Goal: Information Seeking & Learning: Learn about a topic

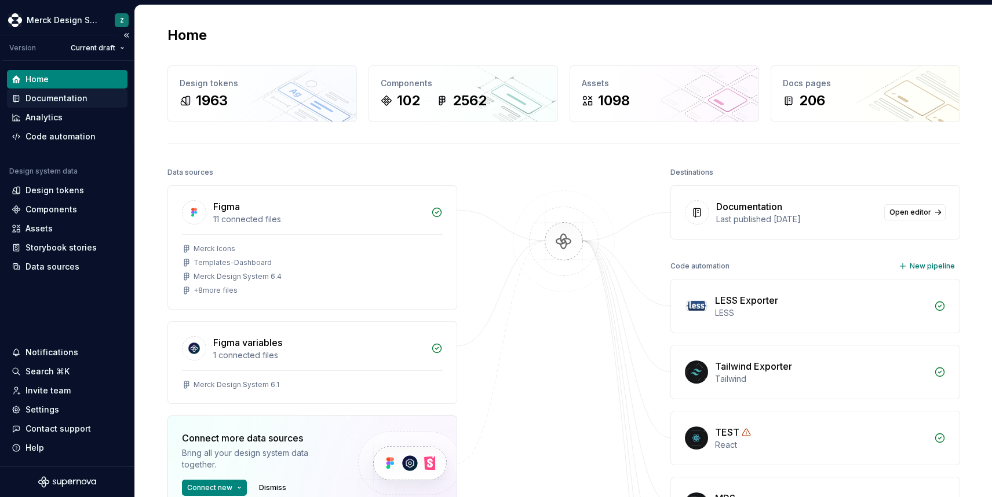
click at [60, 100] on div "Documentation" at bounding box center [56, 99] width 62 height 12
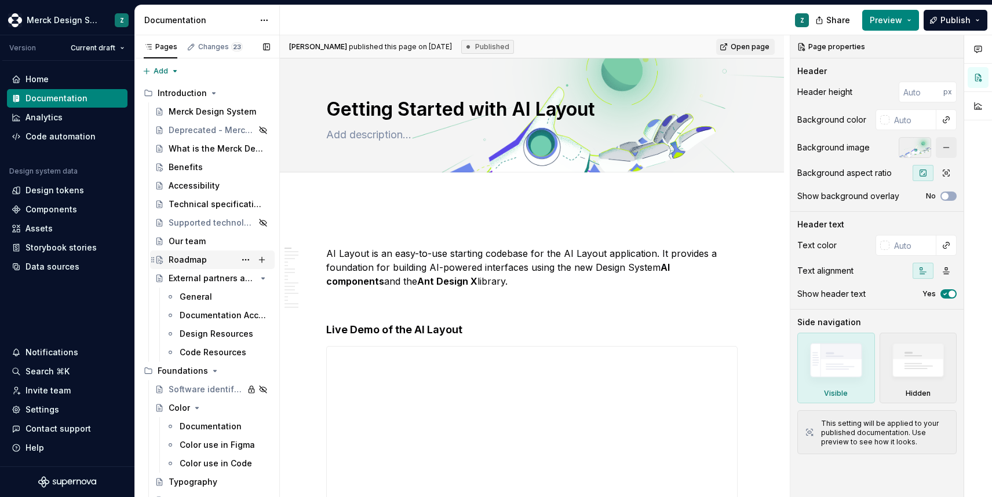
click at [195, 255] on div "Roadmap" at bounding box center [188, 260] width 38 height 12
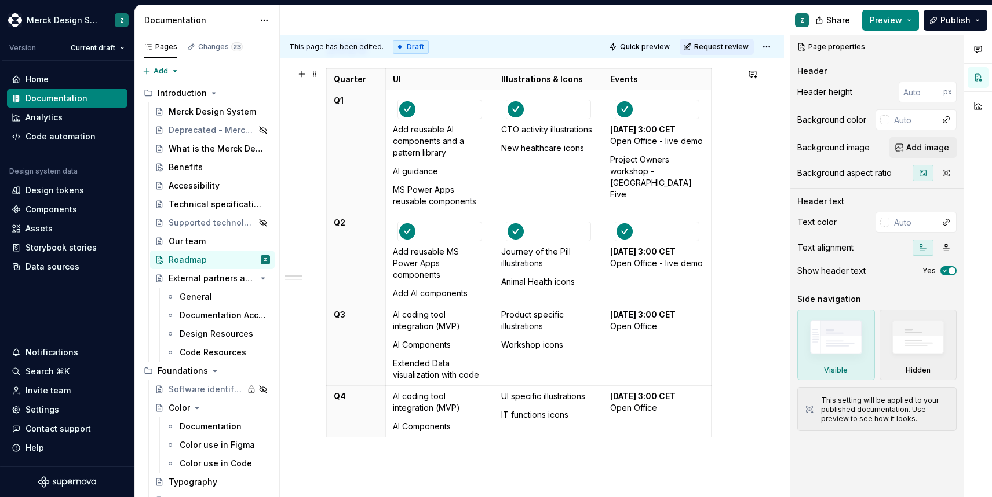
scroll to position [264, 0]
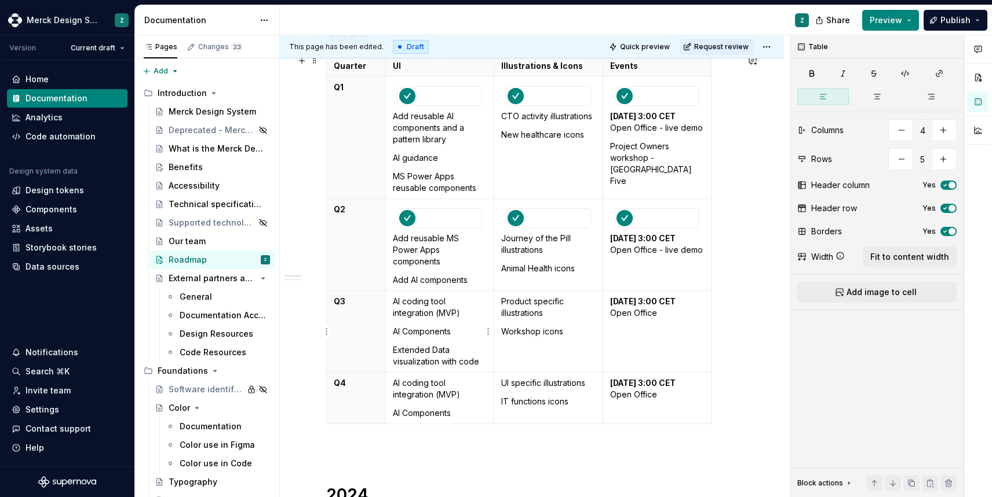
click at [482, 361] on p "Extended Data visualization with code" at bounding box center [440, 356] width 94 height 23
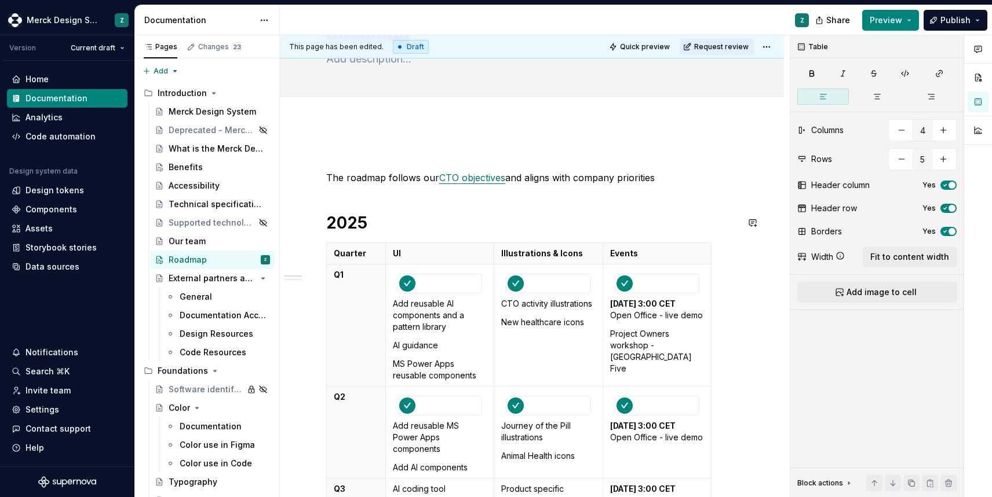
scroll to position [74, 0]
click at [908, 260] on span "Fit to content width" at bounding box center [909, 257] width 79 height 12
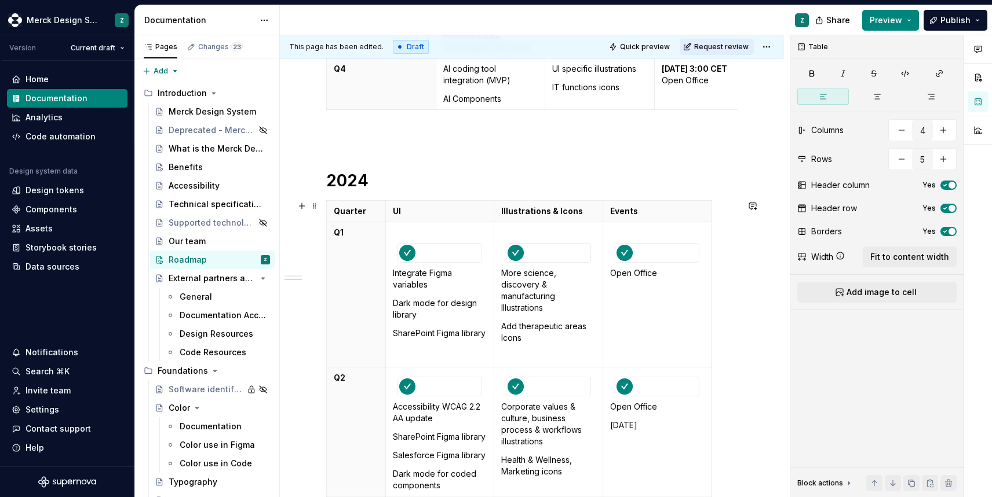
scroll to position [572, 0]
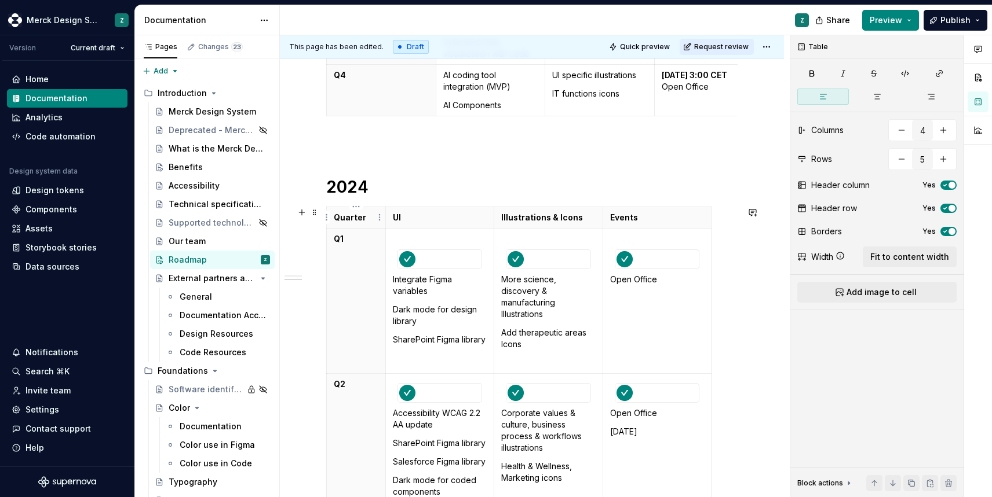
click at [375, 218] on p "Quarter" at bounding box center [356, 218] width 45 height 12
click at [884, 255] on span "Fit to content width" at bounding box center [909, 257] width 79 height 12
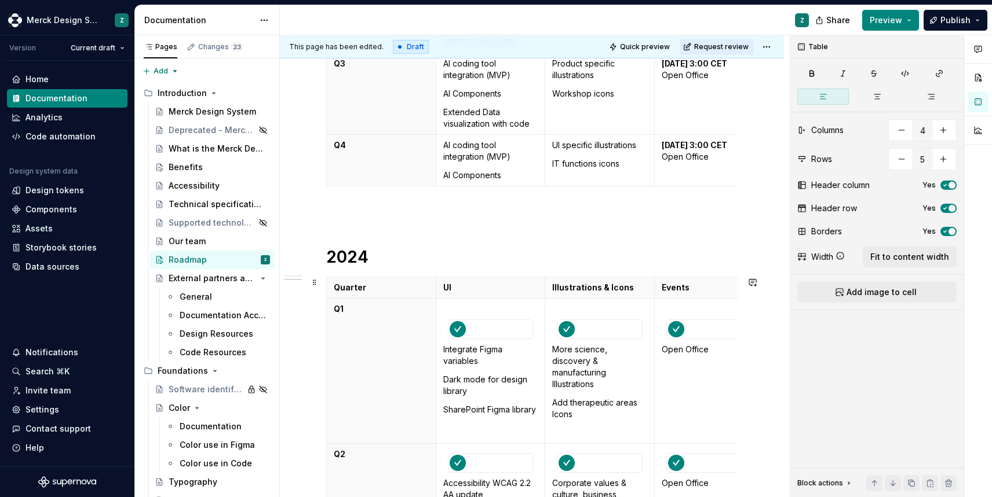
scroll to position [492, 0]
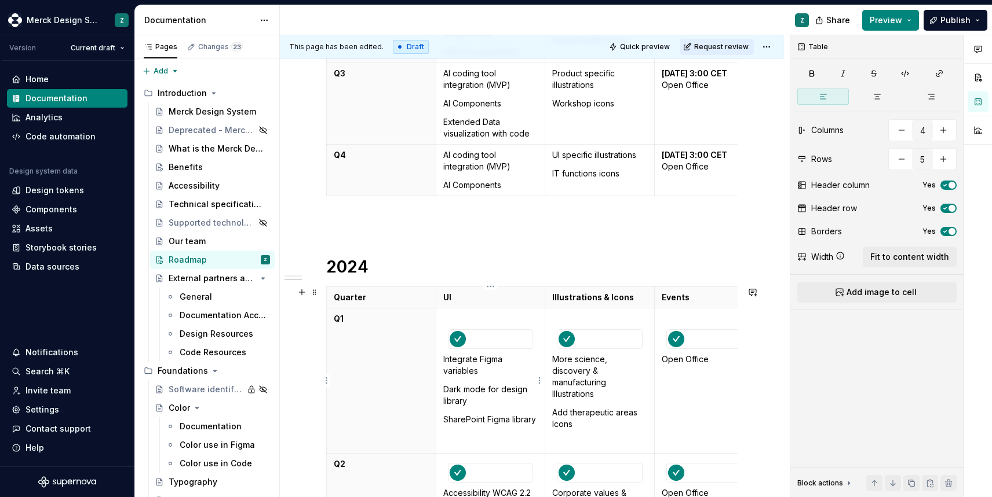
click at [522, 316] on p at bounding box center [490, 319] width 95 height 12
click at [920, 260] on span "Fit to content width" at bounding box center [909, 257] width 79 height 12
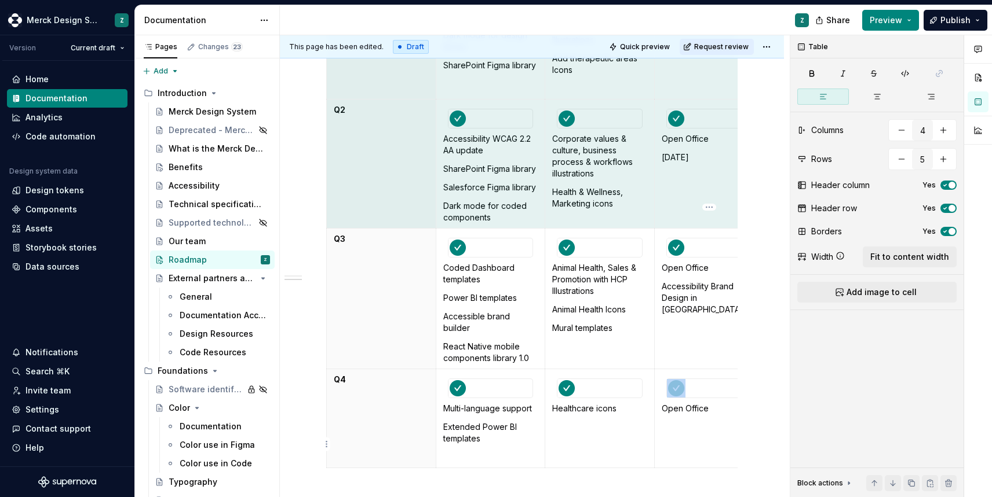
scroll to position [1065, 0]
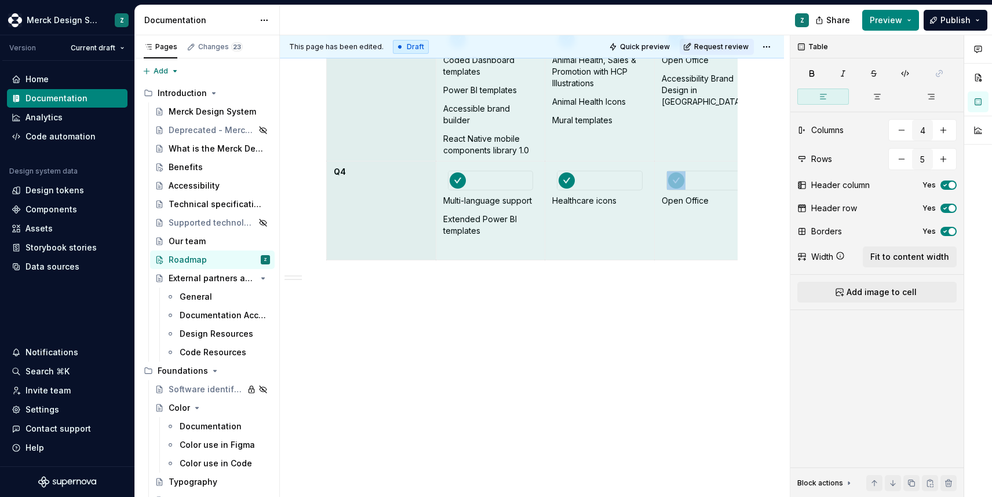
drag, startPoint x: 369, startPoint y: 320, endPoint x: 697, endPoint y: 429, distance: 345.6
click at [924, 254] on span "Fit to content width" at bounding box center [909, 257] width 79 height 12
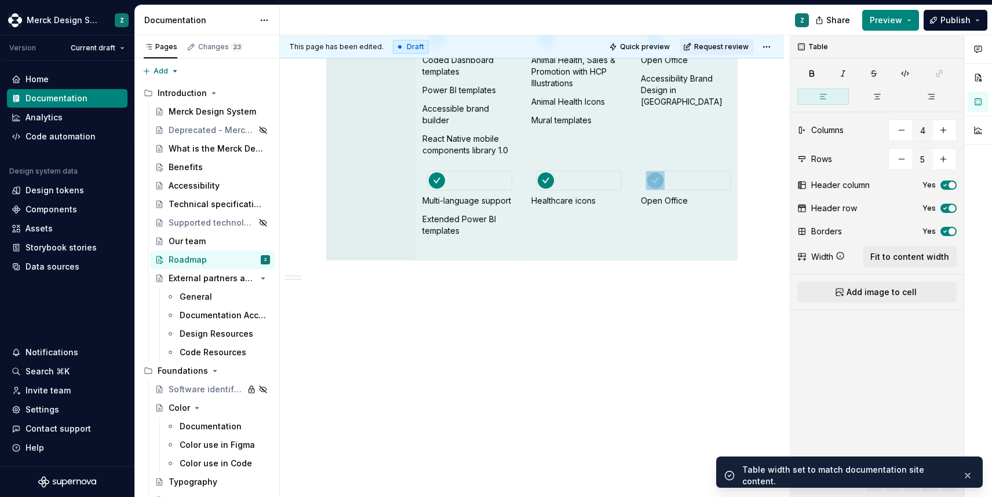
scroll to position [0, 0]
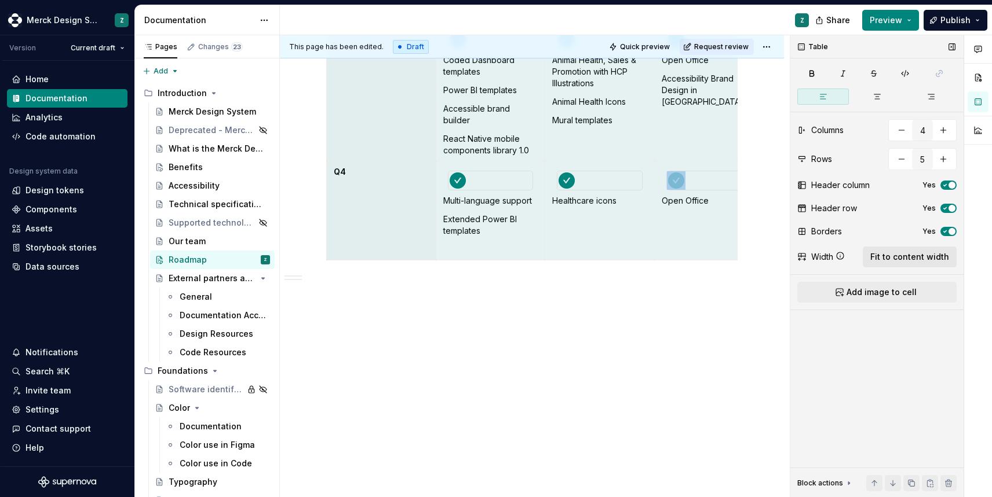
click at [911, 267] on button "Fit to content width" at bounding box center [909, 257] width 94 height 21
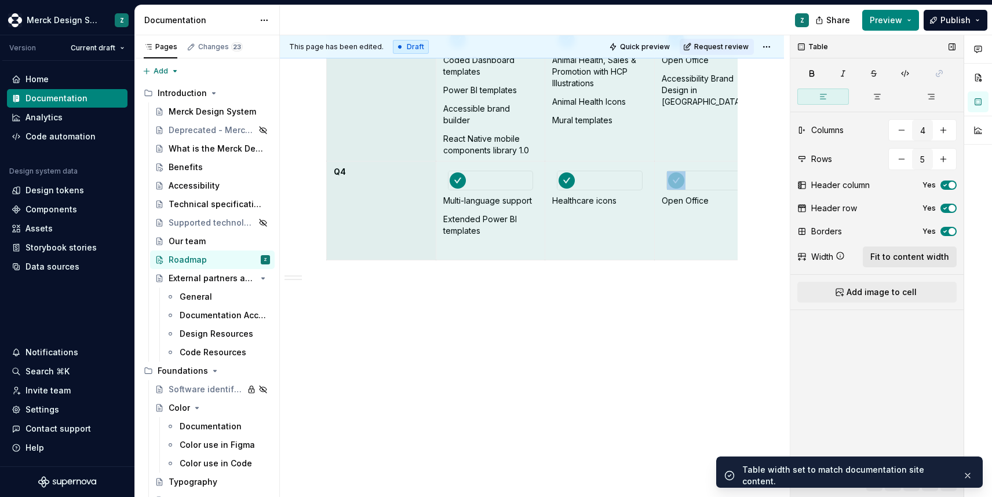
scroll to position [0, 16]
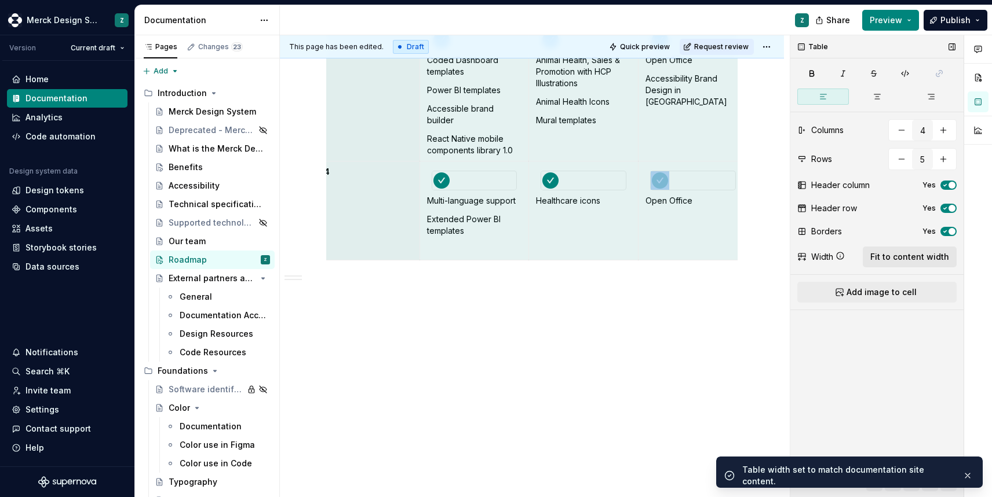
click at [911, 267] on button "Fit to content width" at bounding box center [909, 257] width 94 height 21
click at [613, 328] on p at bounding box center [531, 328] width 411 height 14
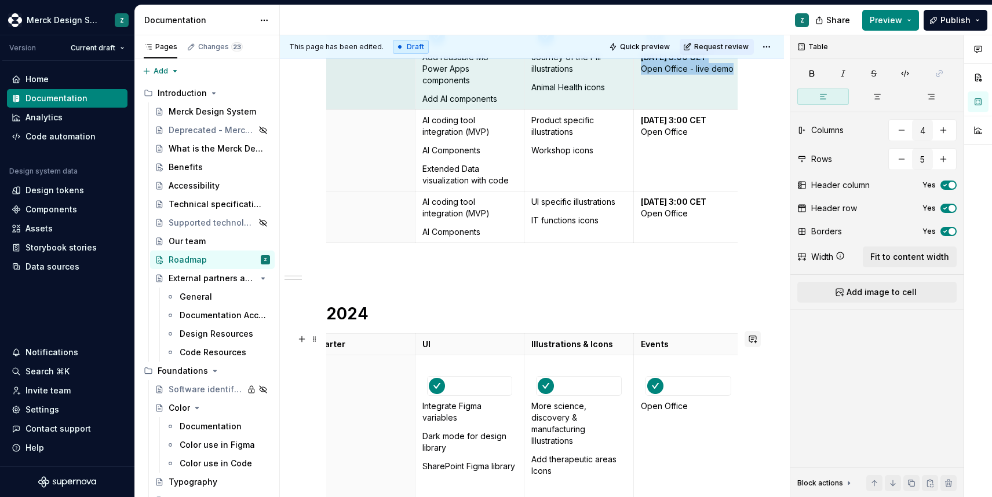
scroll to position [451, 0]
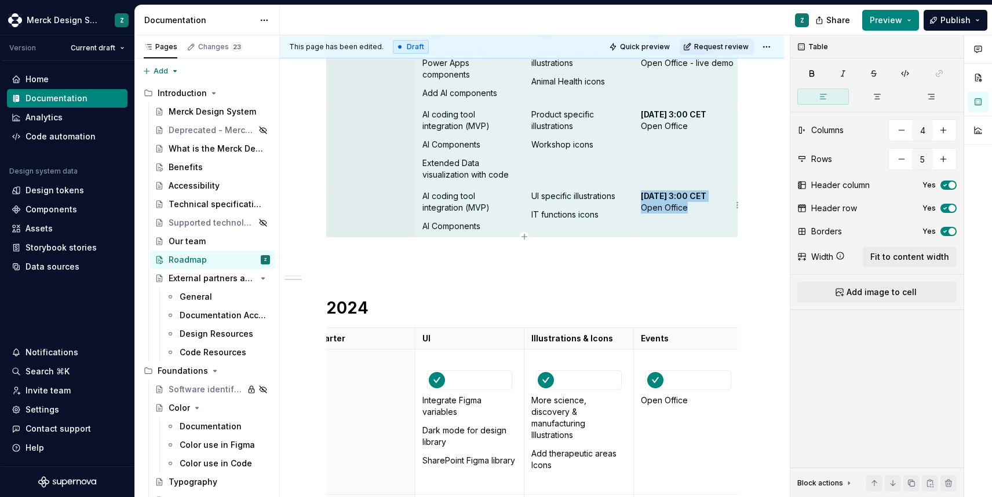
drag, startPoint x: 401, startPoint y: 112, endPoint x: 730, endPoint y: 219, distance: 346.0
click at [730, 219] on tbody "Quarter UI Illustrations & Icons Events Q1 Add reusable AI components and a pat…" at bounding box center [524, 53] width 437 height 369
click at [907, 255] on span "Fit to content width" at bounding box center [909, 257] width 79 height 12
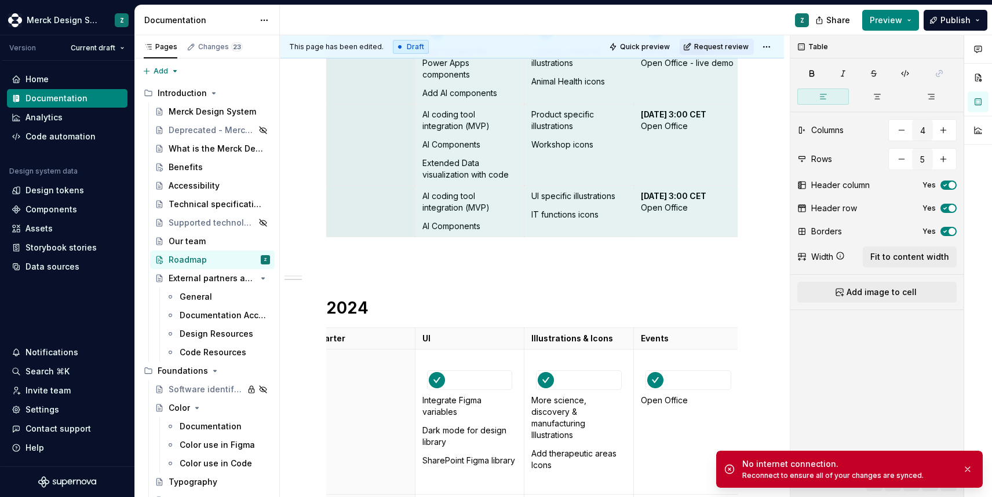
type textarea "*"
